Goal: Check status: Check status

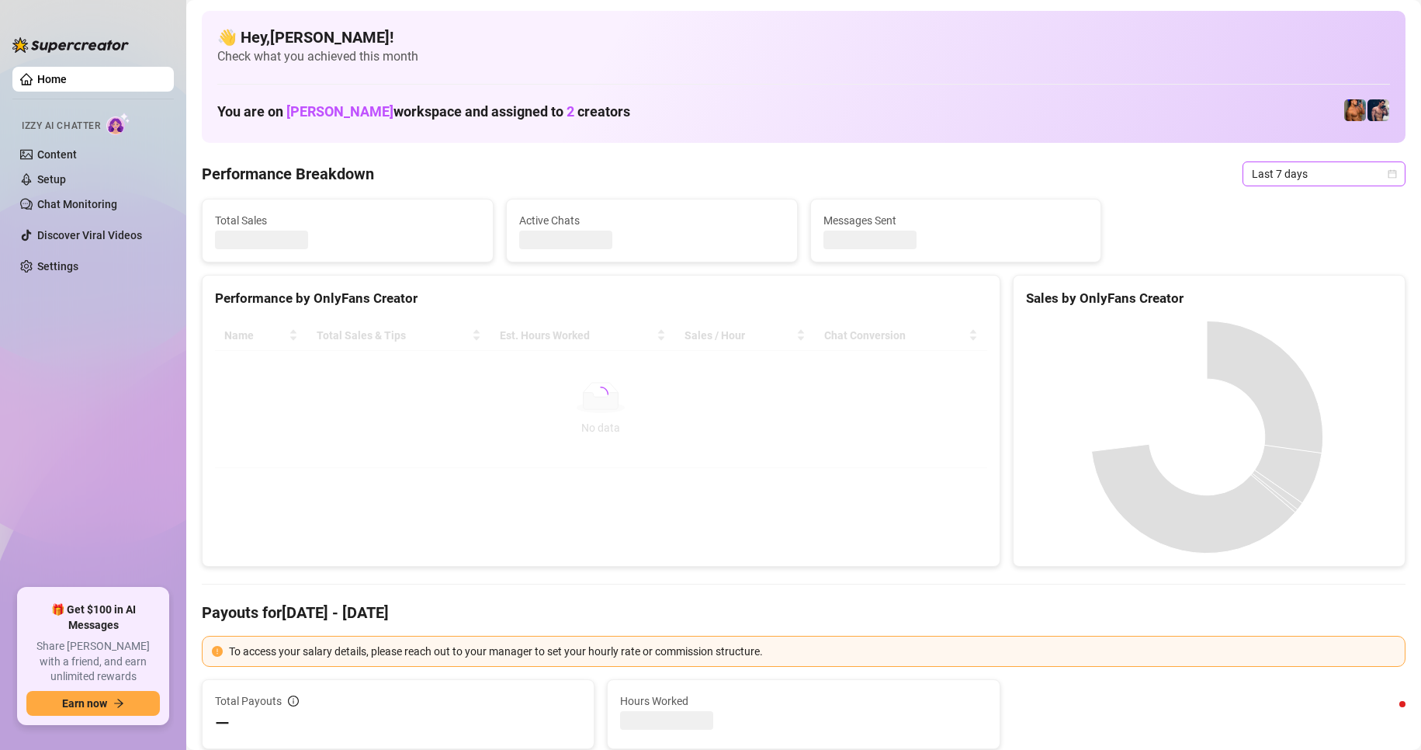
click at [1379, 179] on span "Last 7 days" at bounding box center [1324, 173] width 144 height 23
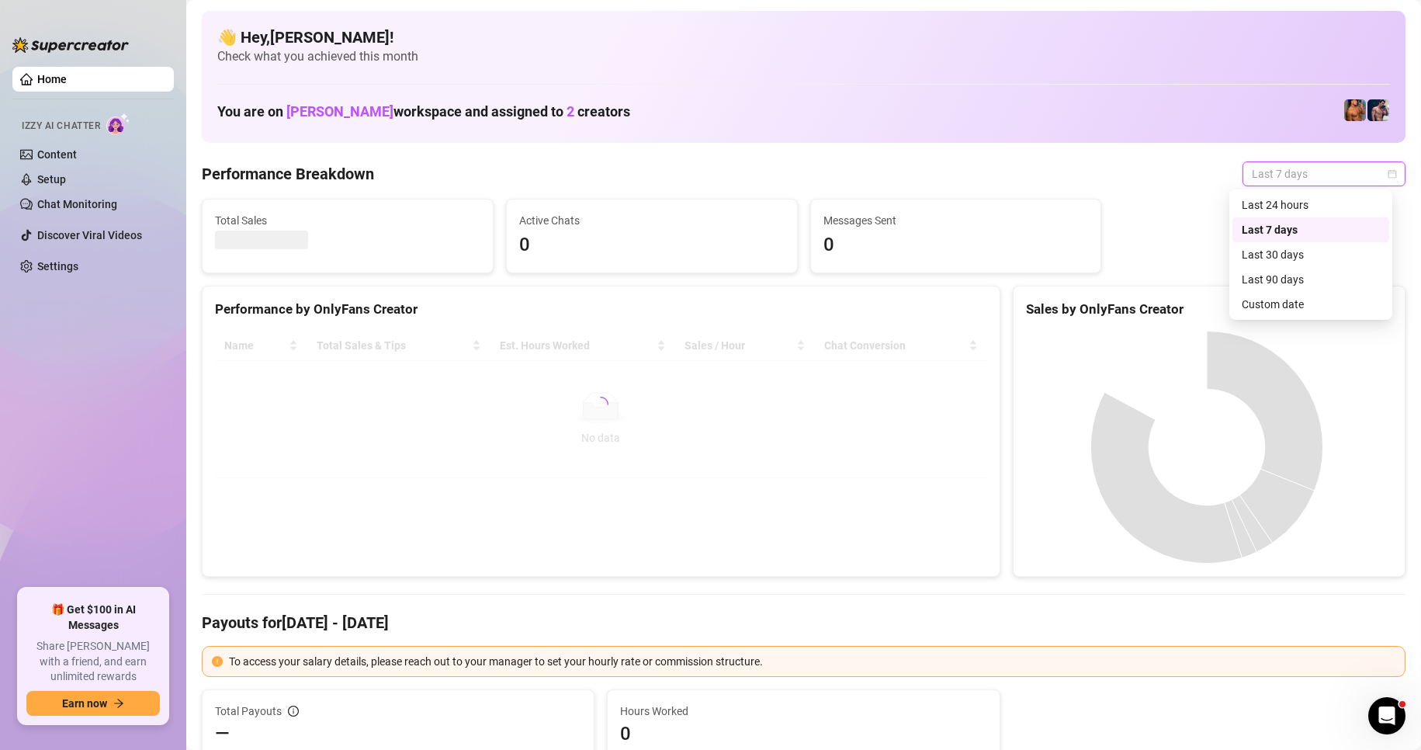
click at [1296, 310] on div "Custom date" at bounding box center [1311, 304] width 138 height 17
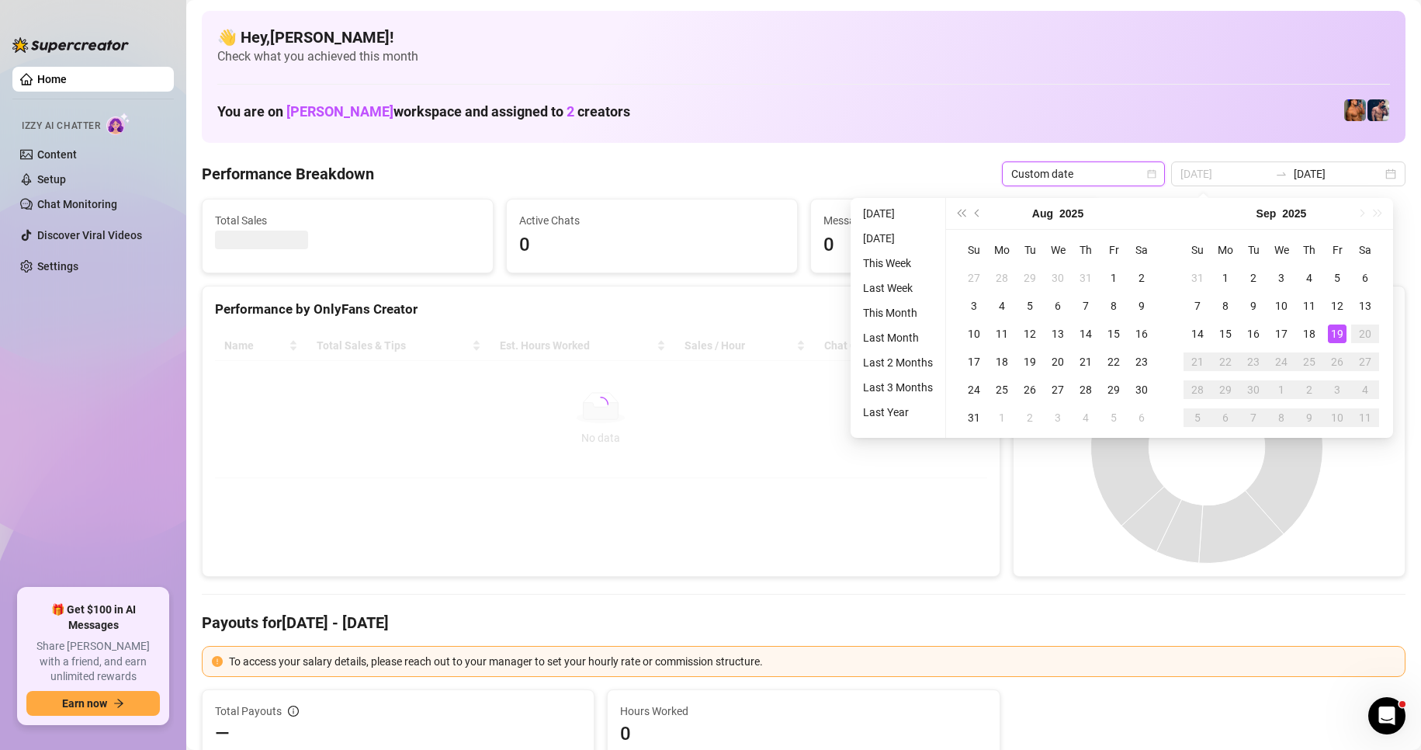
click at [1340, 330] on div "19" at bounding box center [1337, 333] width 19 height 19
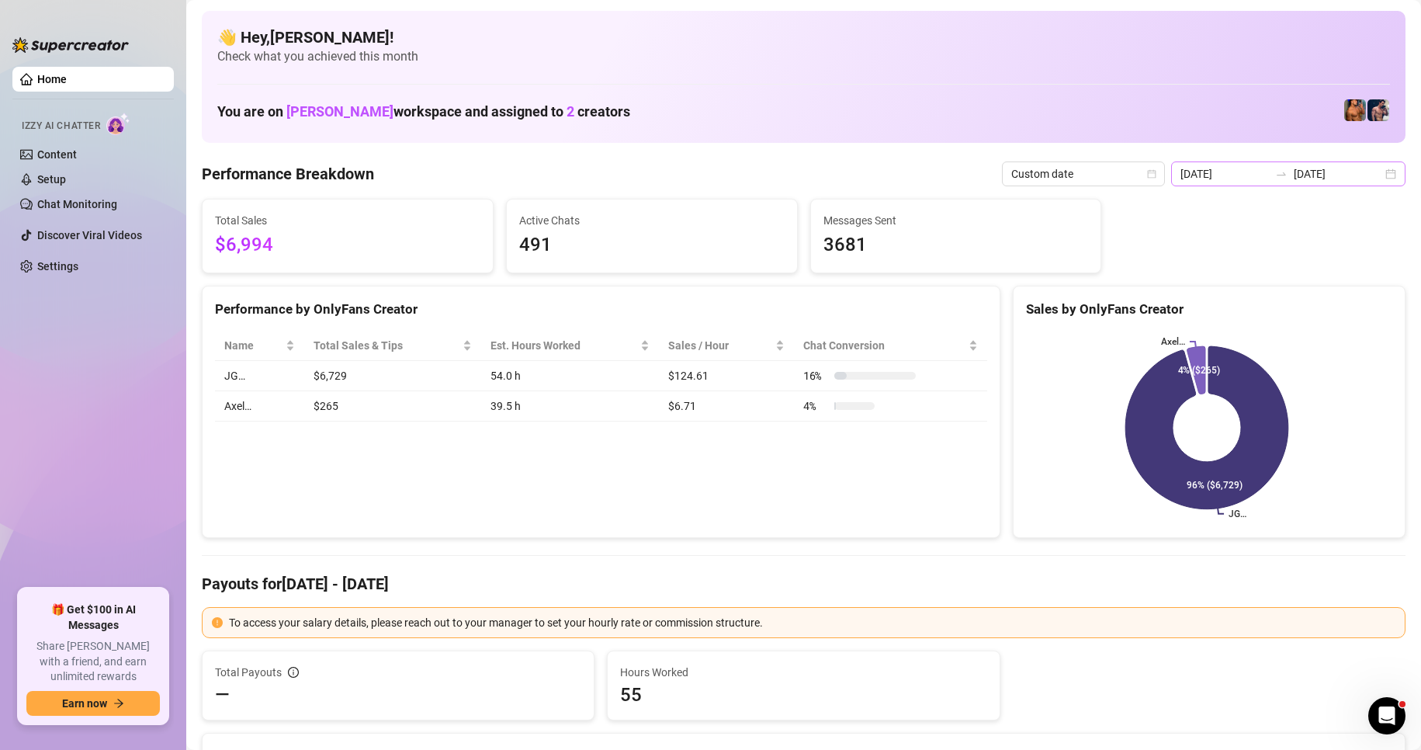
click at [1378, 171] on div "[DATE] [DATE]" at bounding box center [1288, 173] width 234 height 25
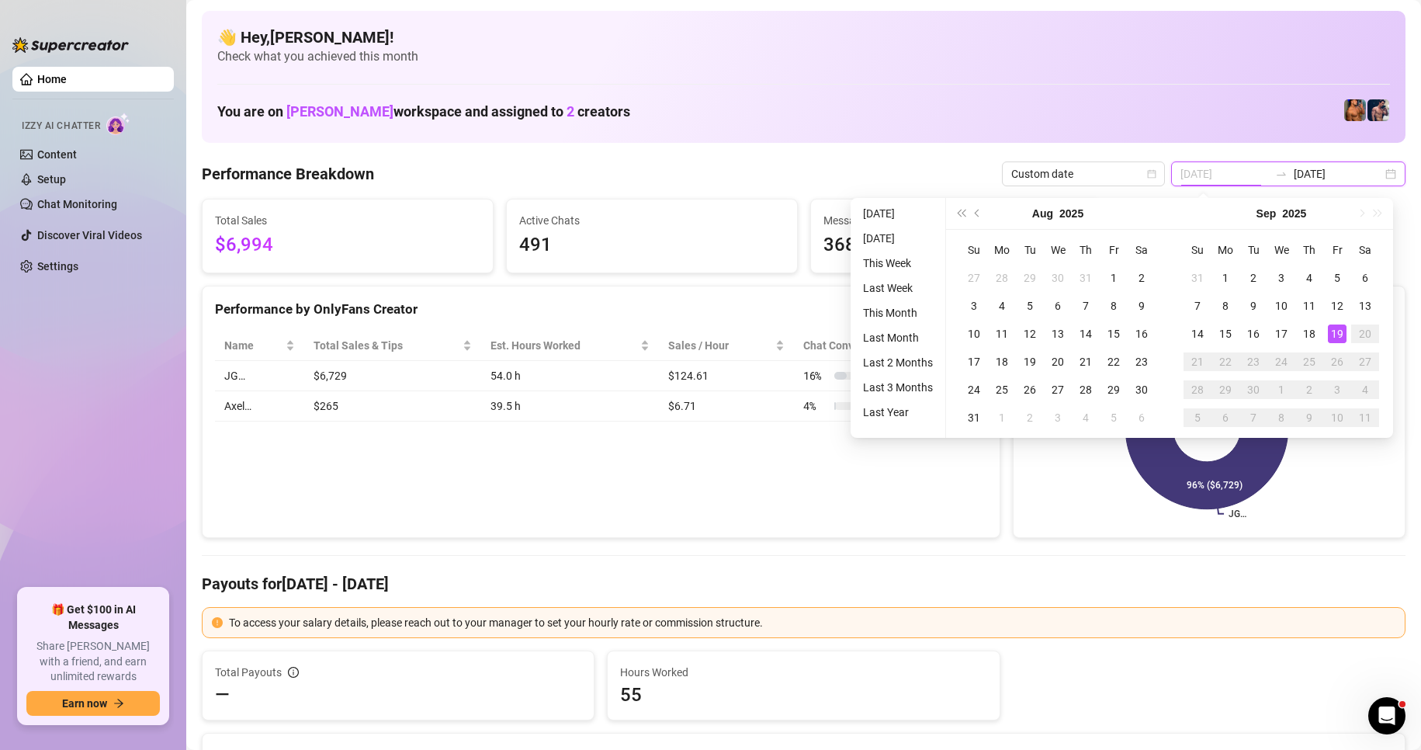
type input "[DATE]"
click at [1333, 326] on div "19" at bounding box center [1337, 333] width 19 height 19
click at [1333, 330] on div "19" at bounding box center [1337, 333] width 19 height 19
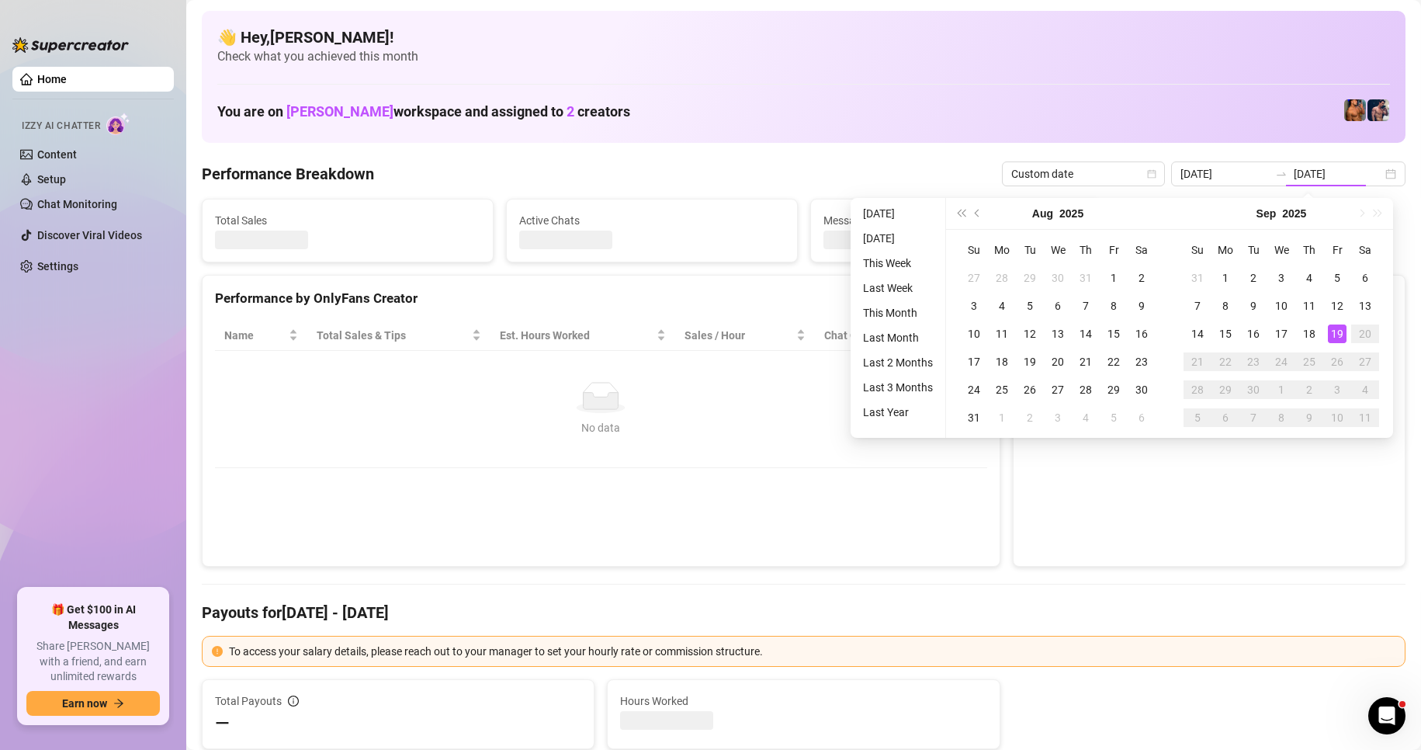
type input "[DATE]"
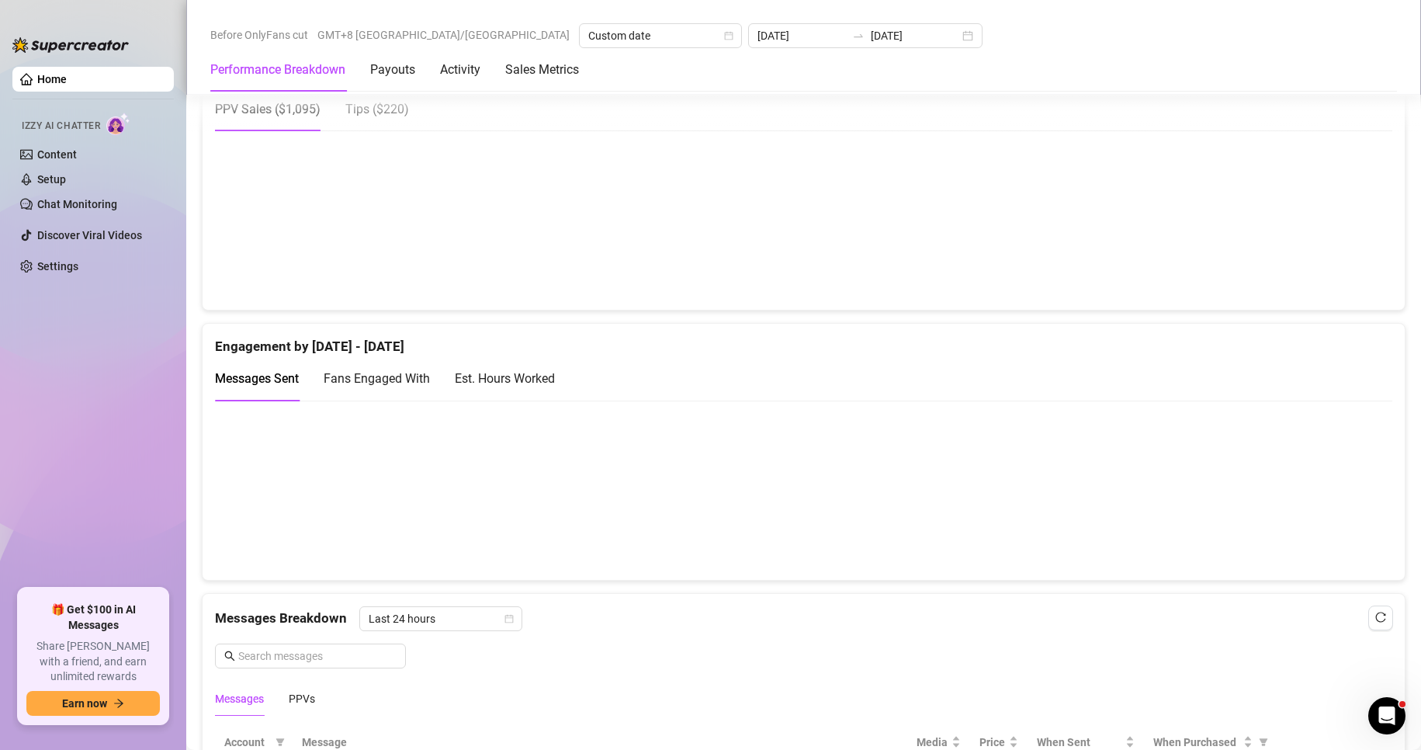
scroll to position [1009, 0]
